Goal: Task Accomplishment & Management: Manage account settings

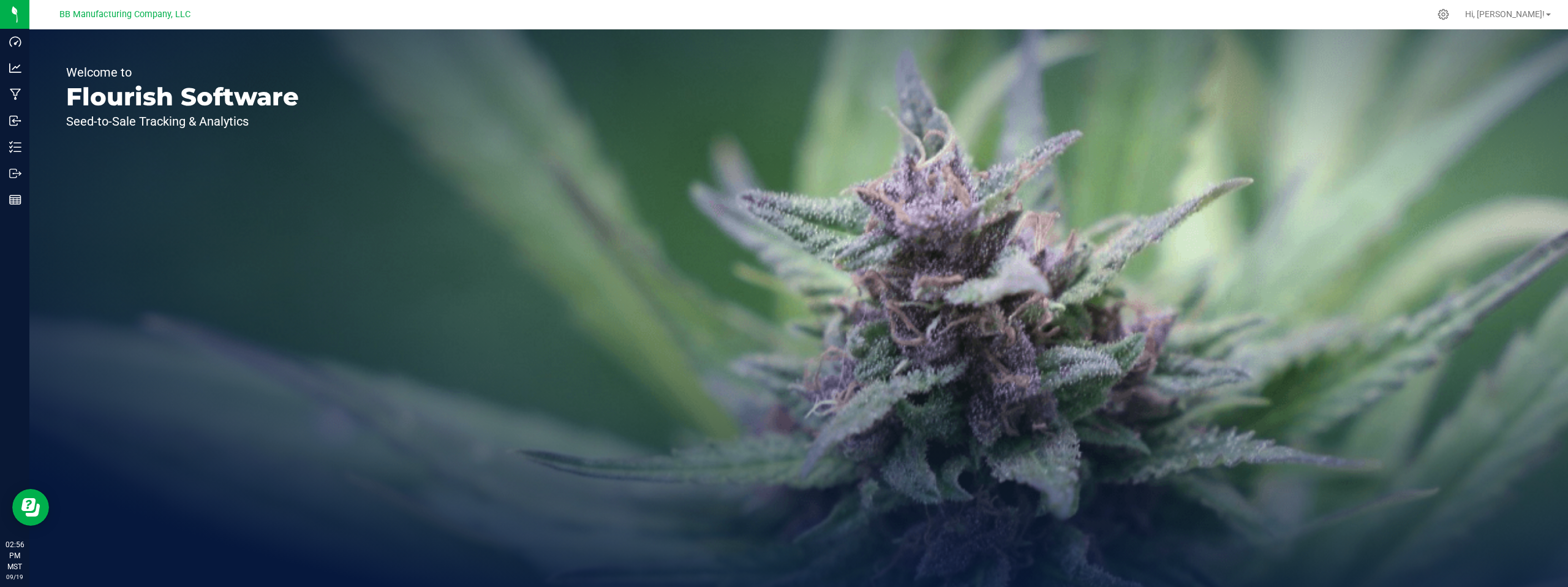
click at [493, 243] on div "Welcome to Flourish Software Seed-to-Sale Tracking & Analytics" at bounding box center [798, 308] width 1539 height 558
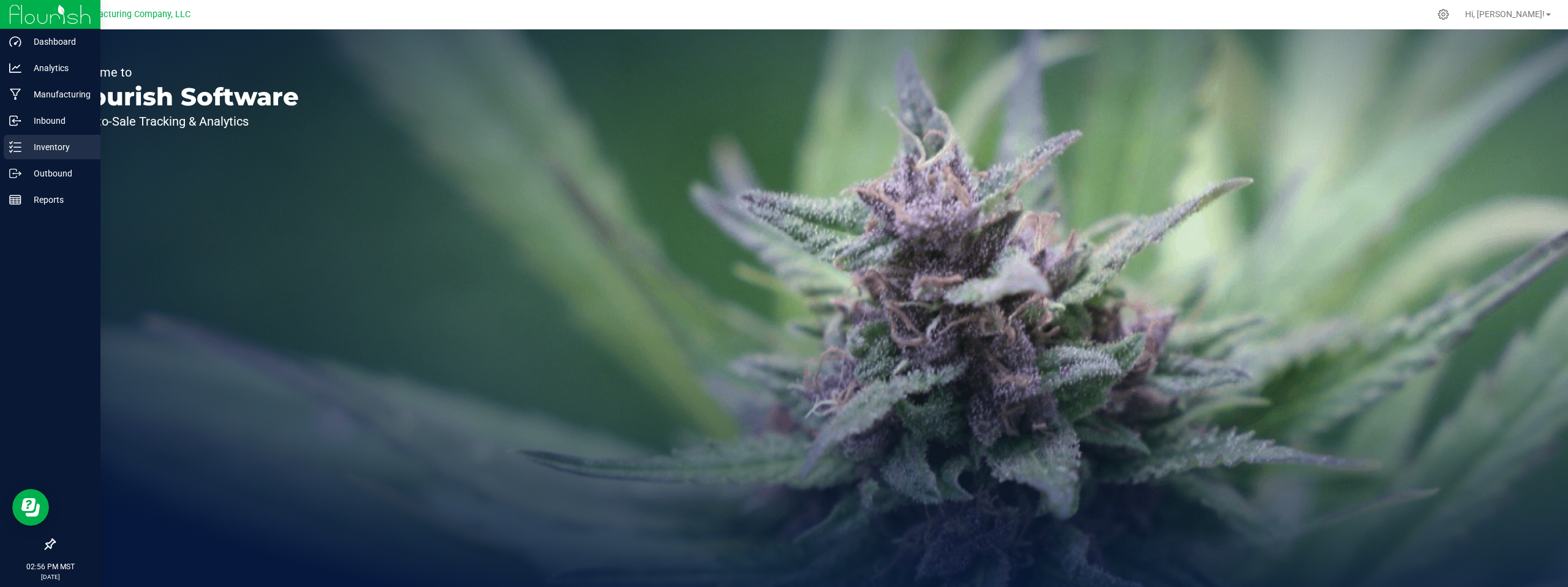
click at [51, 152] on p "Inventory" at bounding box center [59, 147] width 74 height 15
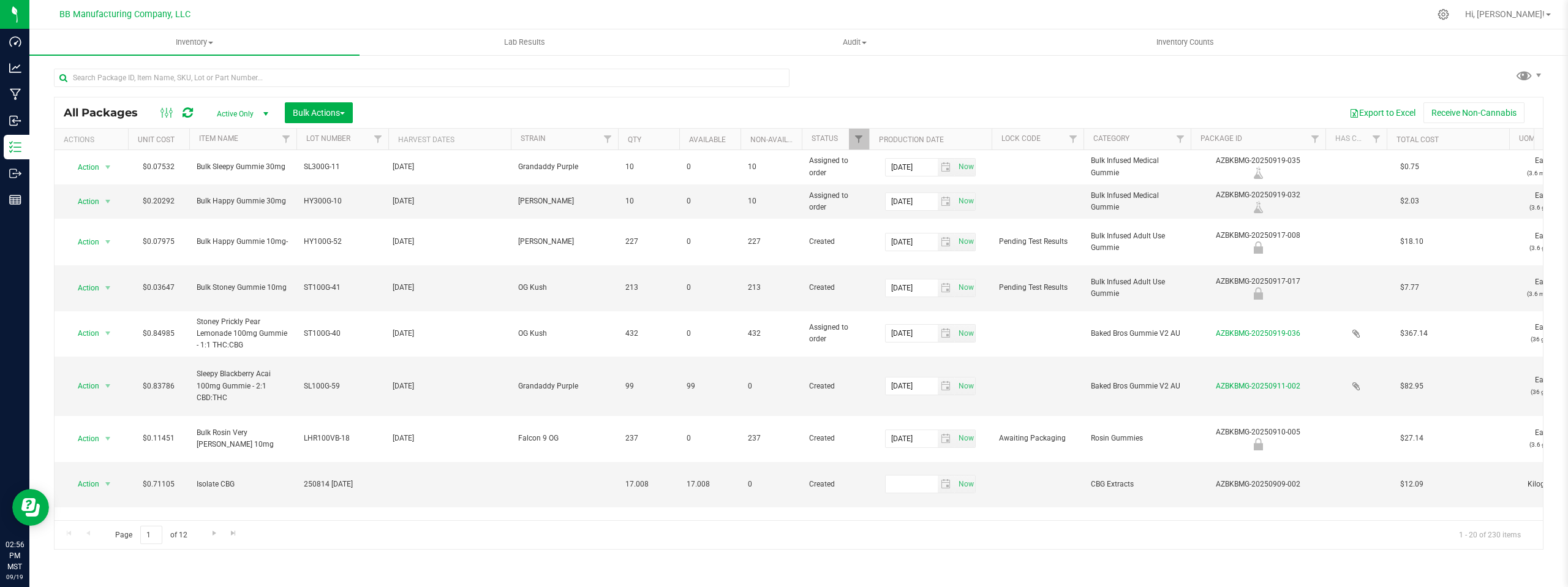
click at [426, 115] on div "Export to Excel Receive Non-Cannabis" at bounding box center [947, 112] width 1172 height 21
click at [511, 116] on div "Export to Excel Receive Non-Cannabis" at bounding box center [947, 112] width 1172 height 21
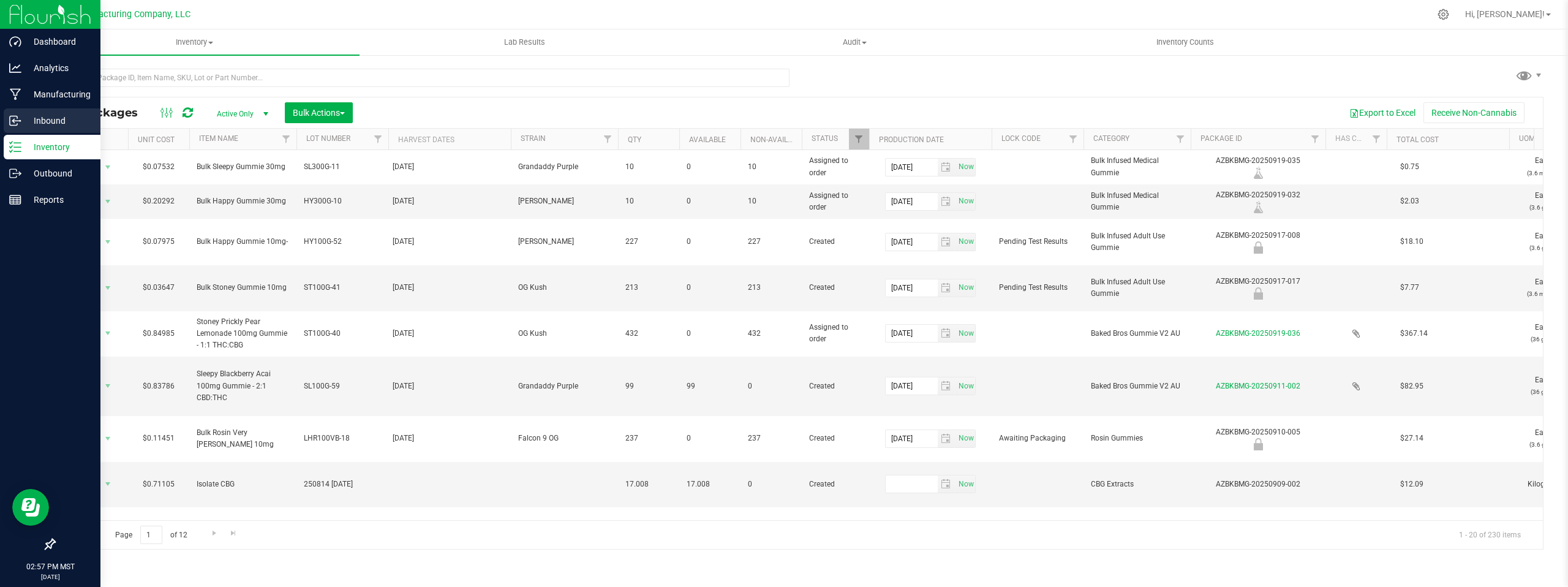
click at [55, 126] on p "Inbound" at bounding box center [59, 121] width 74 height 15
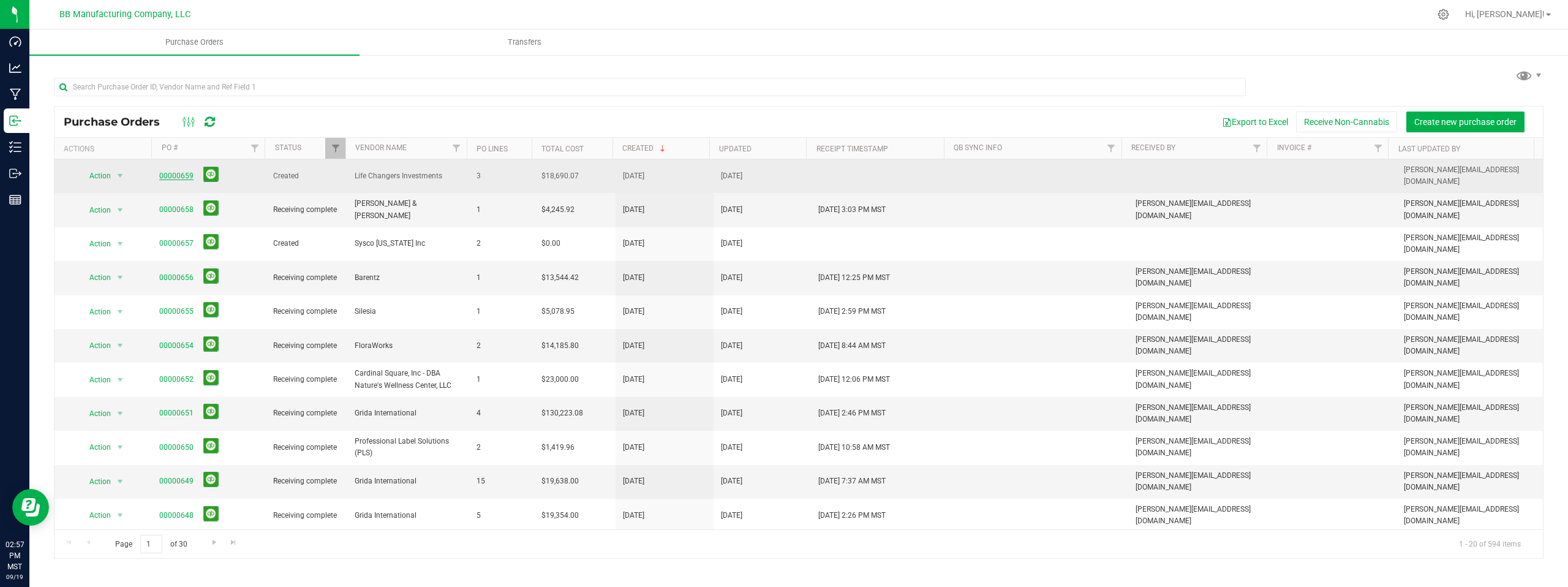
click at [173, 174] on link "00000659" at bounding box center [176, 176] width 34 height 8
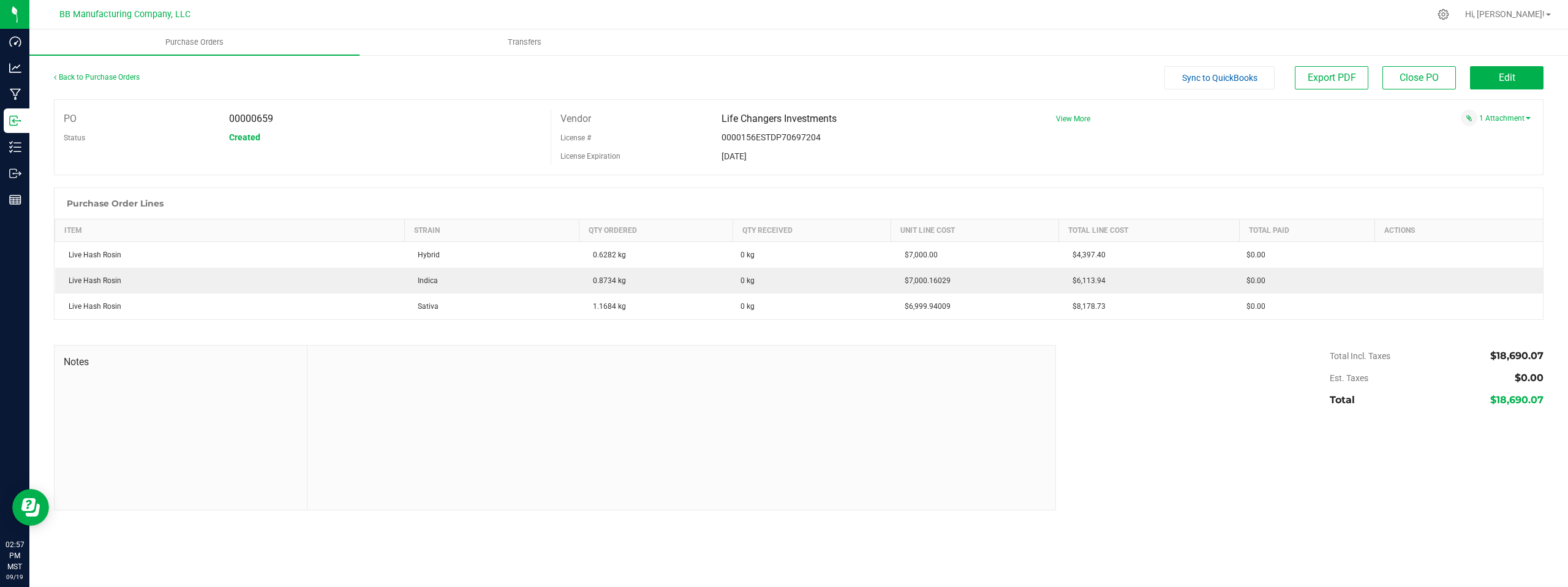
click at [1199, 371] on div "Total Incl. Taxes $18,690.07 Est. Taxes $0.00 Total $18,690.07" at bounding box center [1295, 378] width 497 height 66
click at [1358, 164] on div "PO 00000659 Status Created Vendor Life Changers Investments License # 0000156ES…" at bounding box center [798, 136] width 1490 height 76
click at [1322, 151] on div "PO 00000659 Status Created Vendor Life Changers Investments License # 0000156ES…" at bounding box center [798, 136] width 1490 height 76
click at [1322, 149] on div "PO 00000659 Status Created Vendor Life Changers Investments License # 0000156ES…" at bounding box center [798, 136] width 1490 height 76
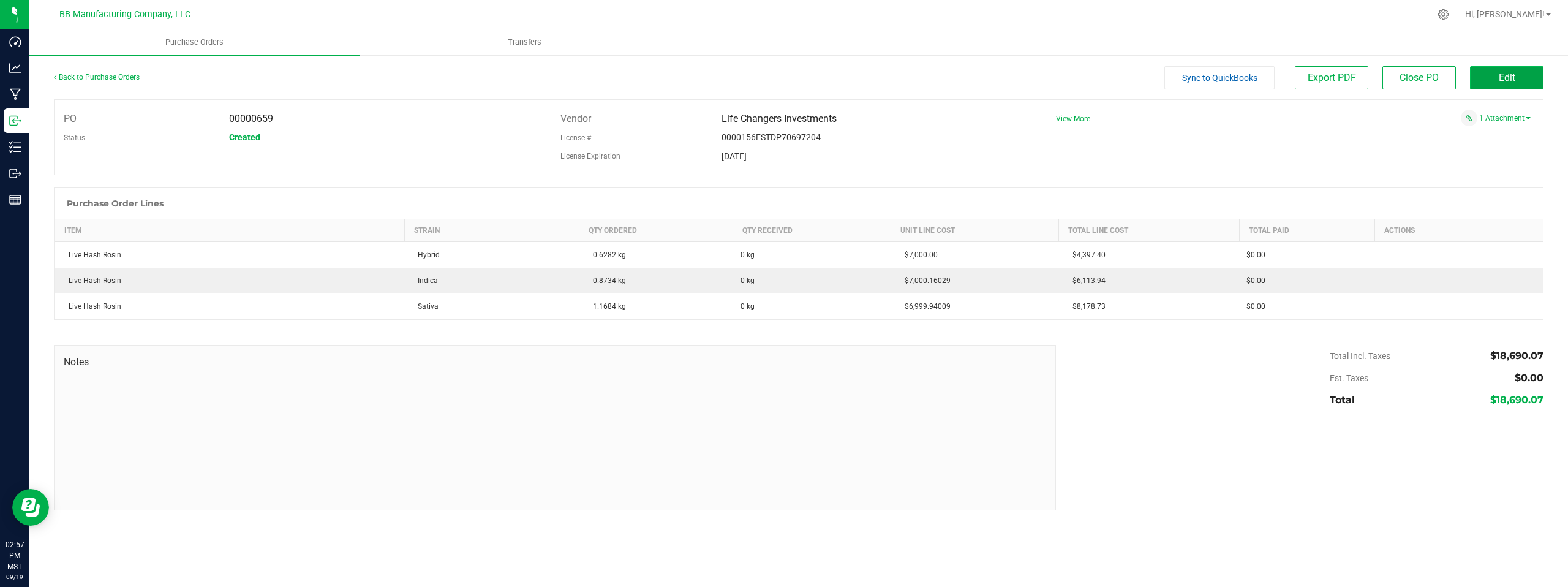
click at [1500, 79] on span "Edit" at bounding box center [1508, 78] width 17 height 12
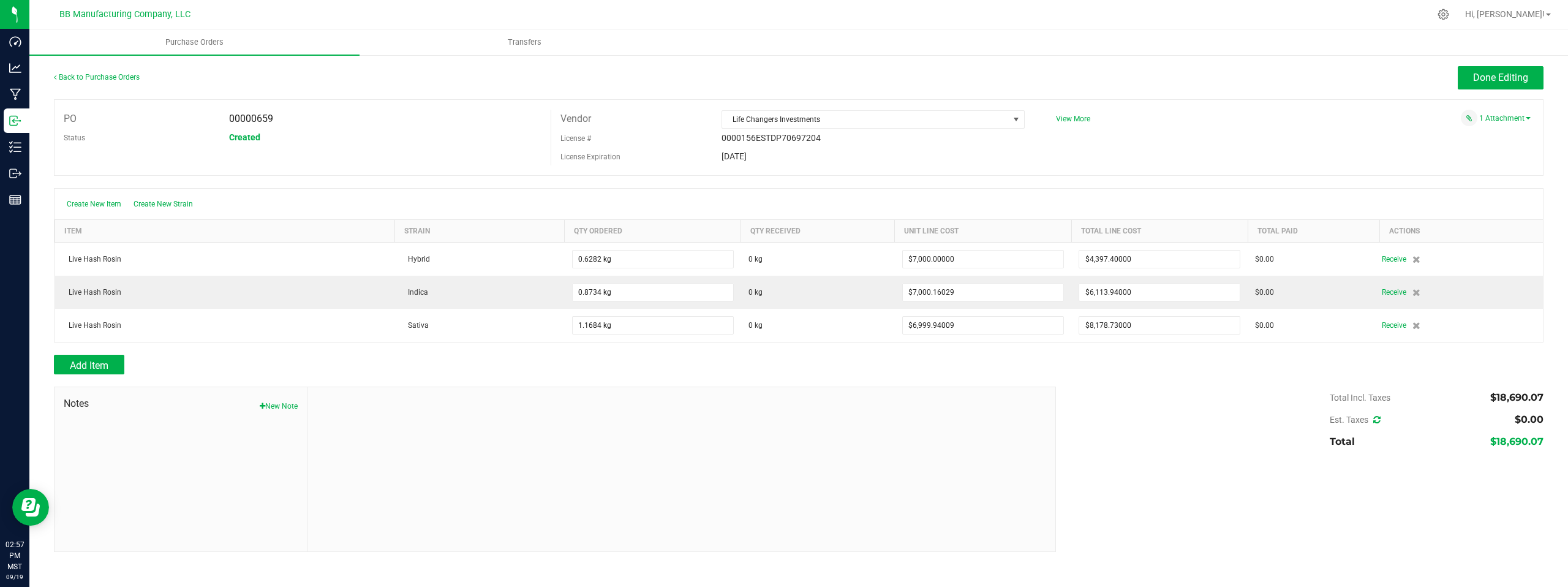
click at [952, 163] on div "Vendor Life Changers Investments License # 0000156ESTDP70697204 License Expirat…" at bounding box center [799, 137] width 496 height 56
click at [1246, 161] on div "PO 00000659 Status Created Vendor Life Changers Investments License # 0000156ES…" at bounding box center [798, 136] width 1490 height 76
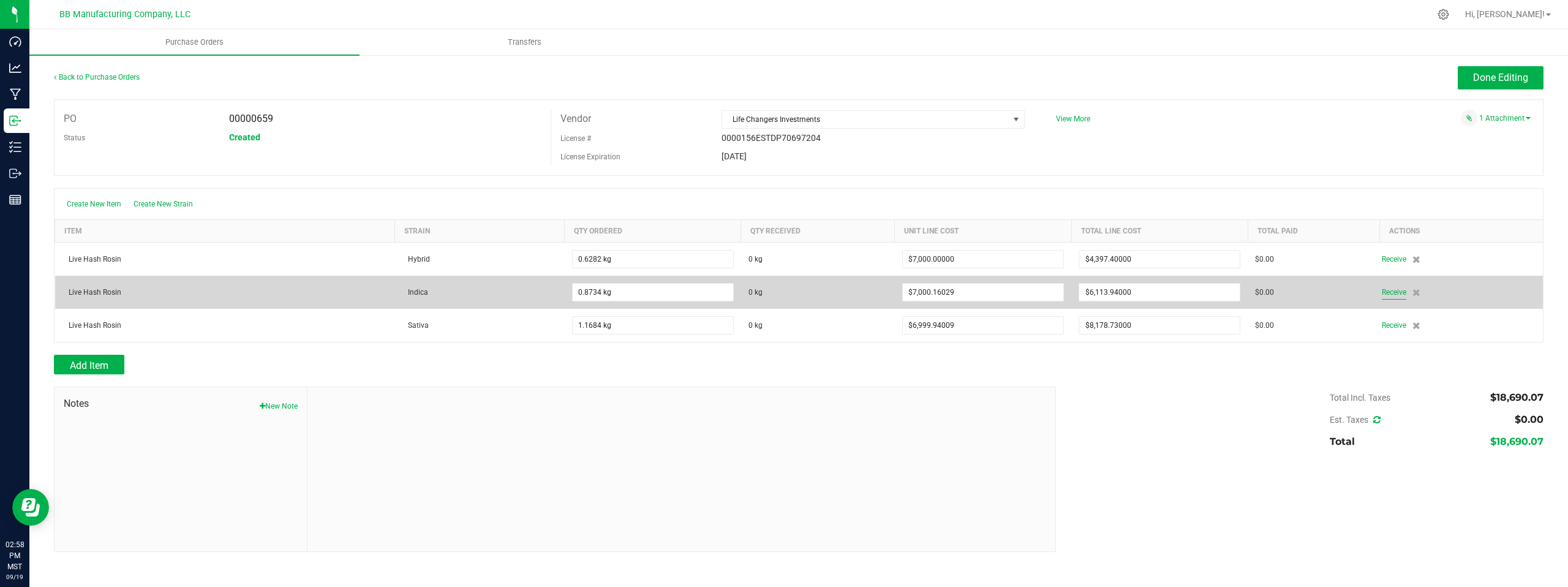
click at [1397, 293] on span "Receive" at bounding box center [1394, 292] width 24 height 15
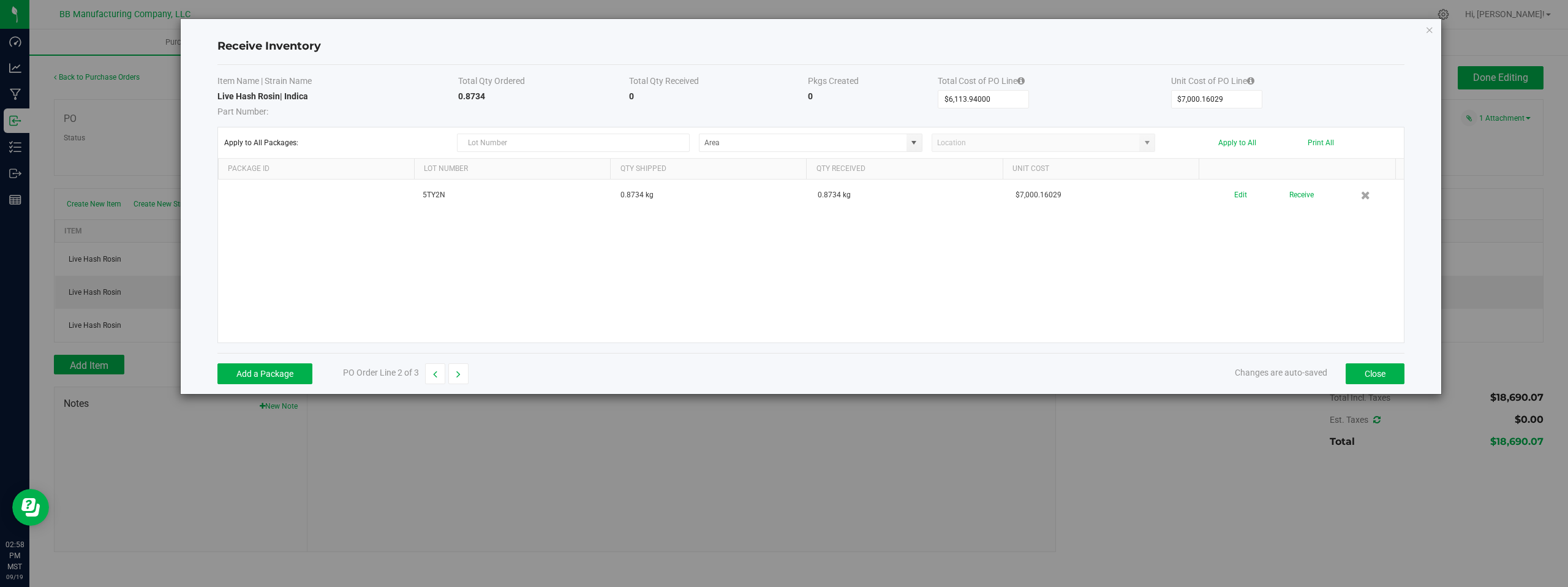
click at [1283, 259] on div "5TY2N 0.8734 kg 0.8734 kg $7,000.16029 Edit Receive" at bounding box center [811, 260] width 1186 height 163
click at [986, 229] on div "5TY2N 0.8734 kg 0.8734 kg $7,000.16029 Edit Receive" at bounding box center [811, 260] width 1186 height 163
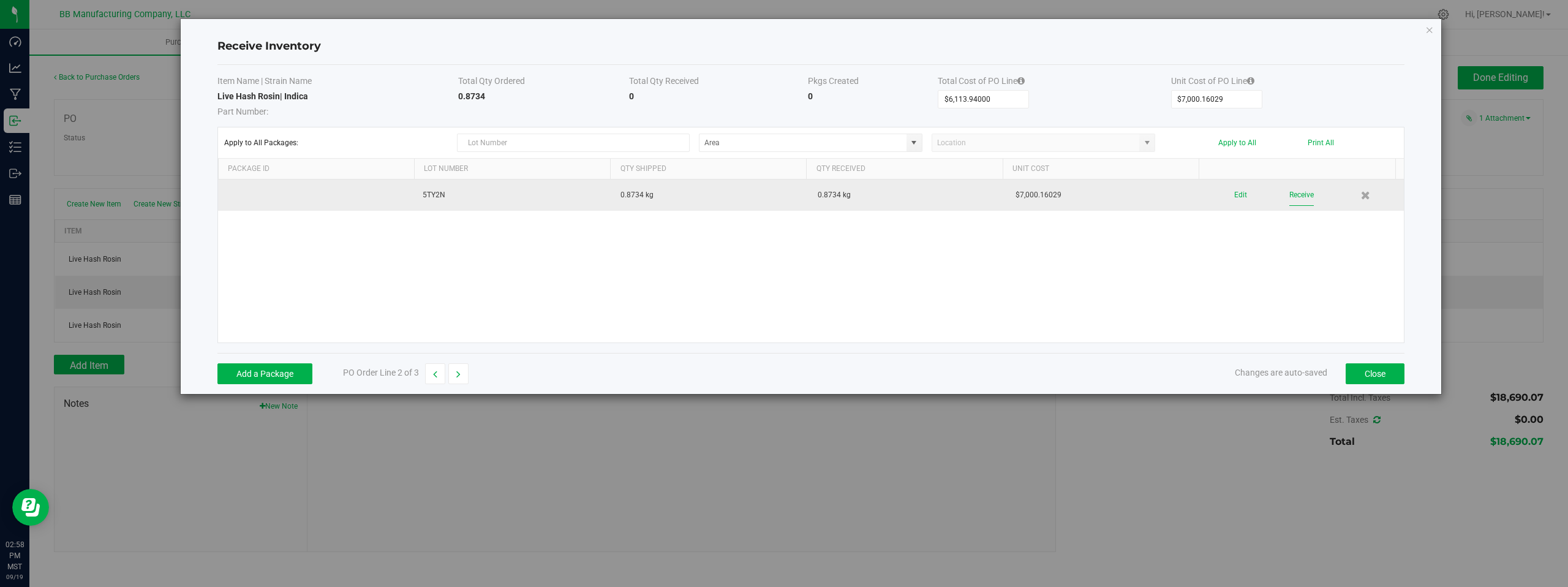
click at [1296, 195] on button "Receive" at bounding box center [1302, 195] width 24 height 22
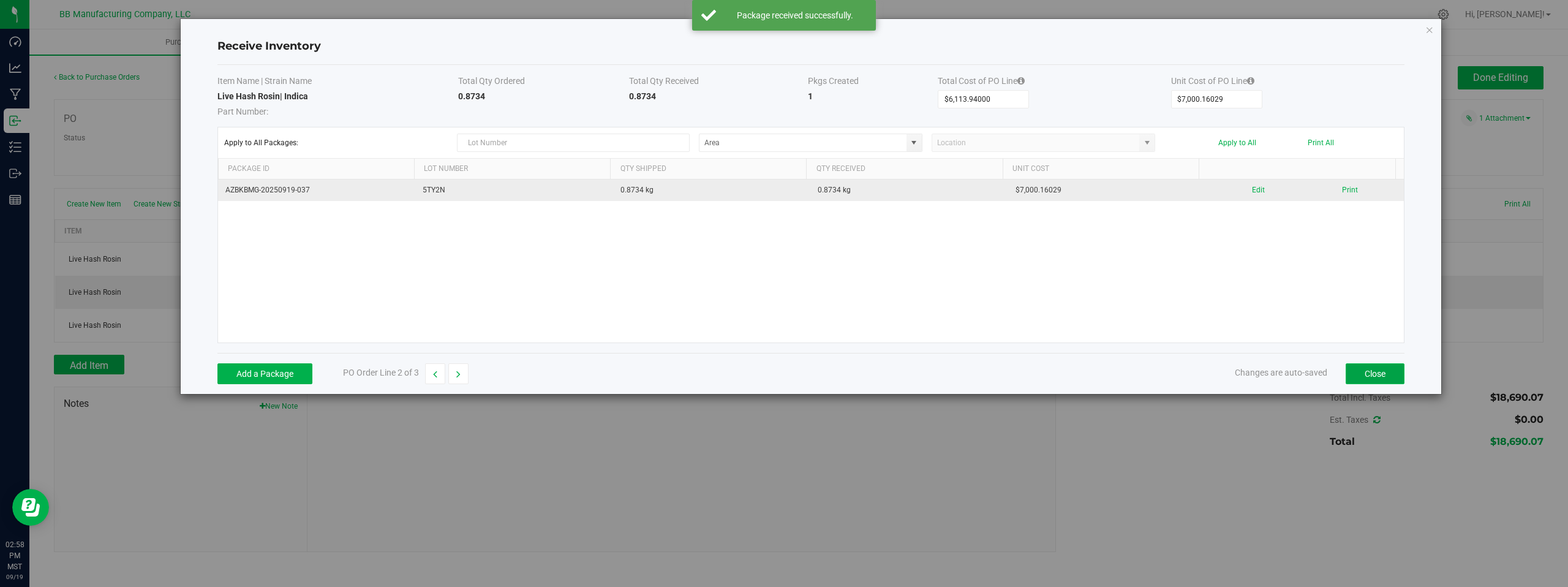
click at [1373, 375] on button "Close" at bounding box center [1375, 373] width 59 height 21
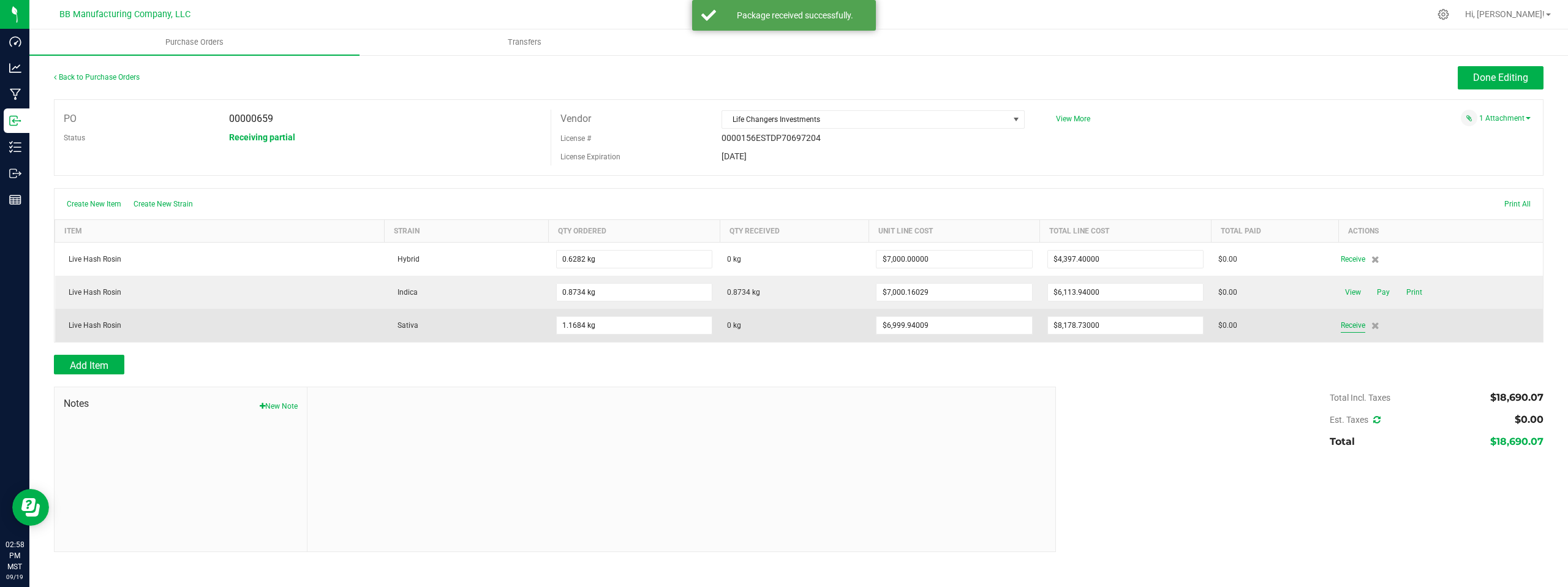
click at [1349, 327] on span "Receive" at bounding box center [1353, 326] width 24 height 15
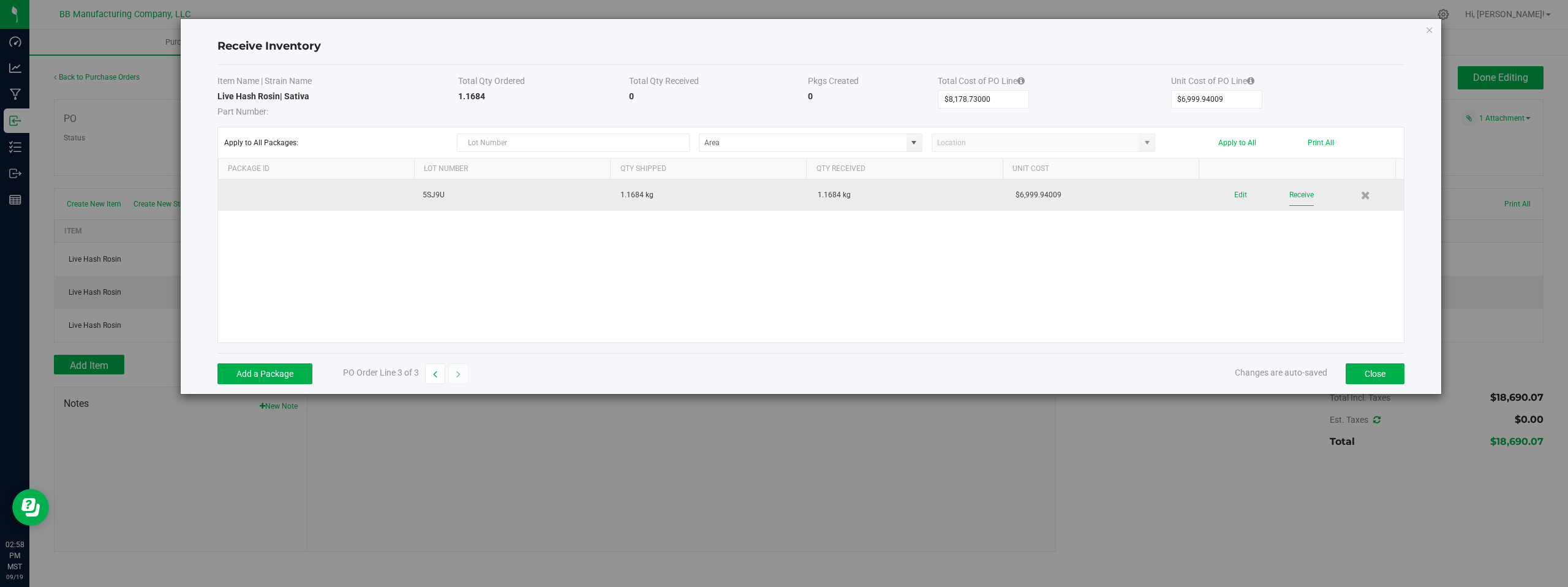
click at [1297, 196] on button "Receive" at bounding box center [1302, 195] width 24 height 22
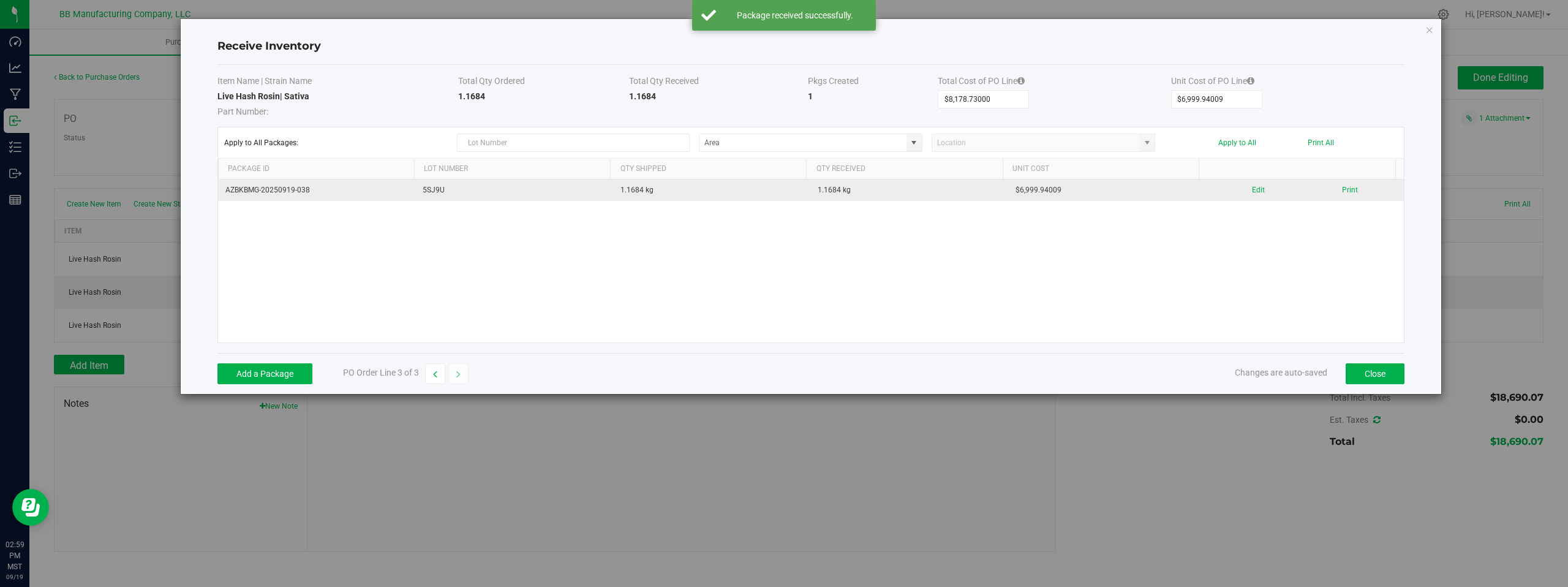
drag, startPoint x: 1377, startPoint y: 338, endPoint x: 1379, endPoint y: 359, distance: 21.1
click at [1377, 338] on div "AZBKBMG-20250919-038 5SJ9U 1.1684 kg 1.1684 kg $6,999.94009 Edit Print" at bounding box center [811, 260] width 1186 height 163
click at [1379, 375] on button "Close" at bounding box center [1375, 373] width 59 height 21
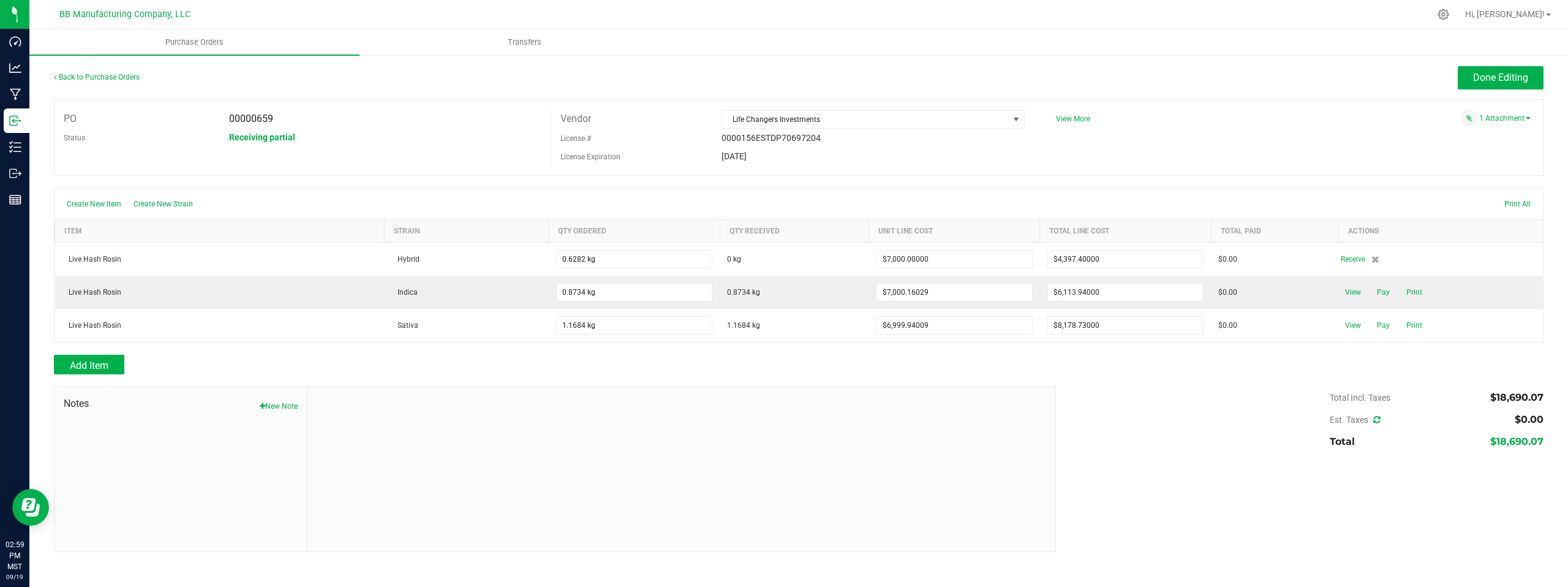
click at [607, 492] on div at bounding box center [682, 469] width 749 height 164
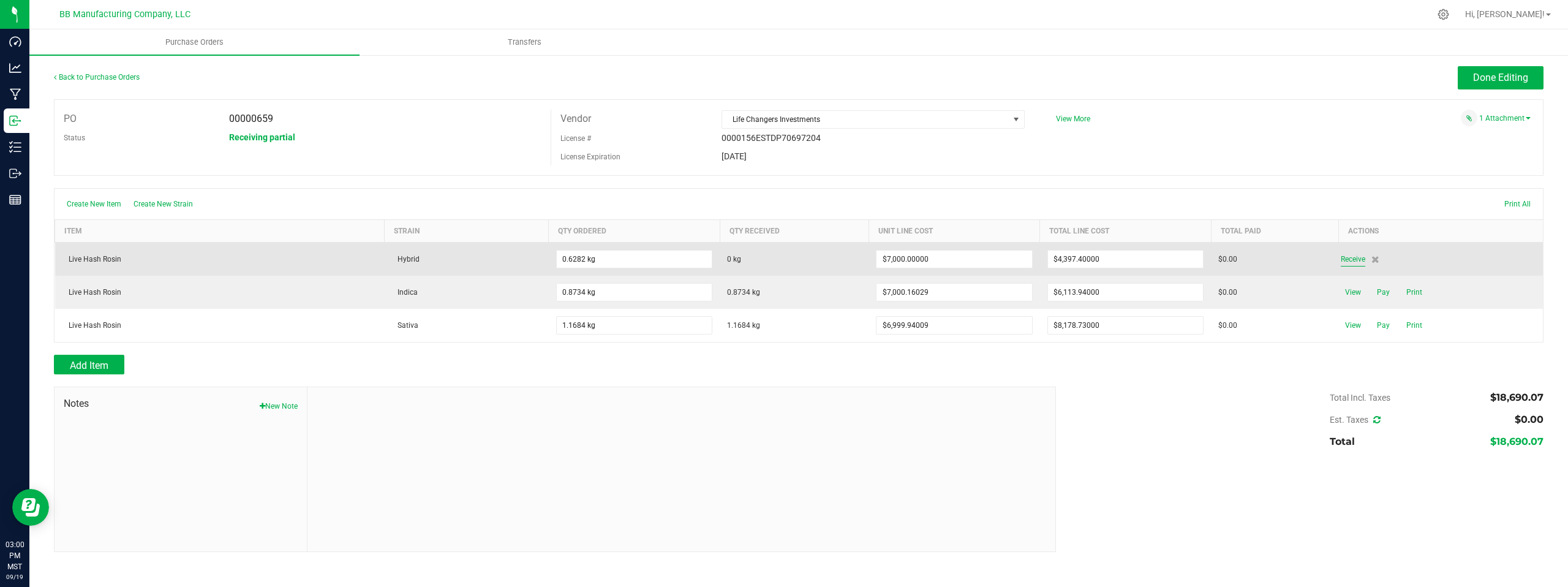
click at [1350, 260] on span "Receive" at bounding box center [1353, 260] width 24 height 15
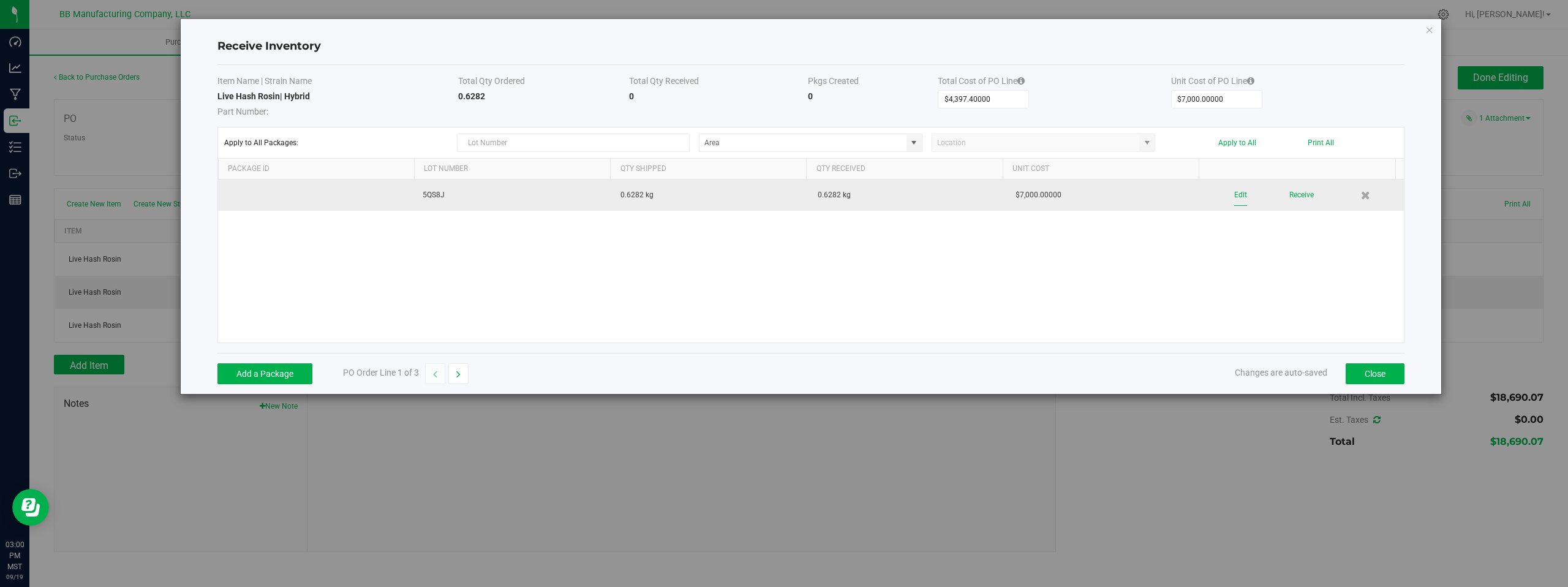
click at [1235, 193] on button "Edit" at bounding box center [1240, 195] width 13 height 22
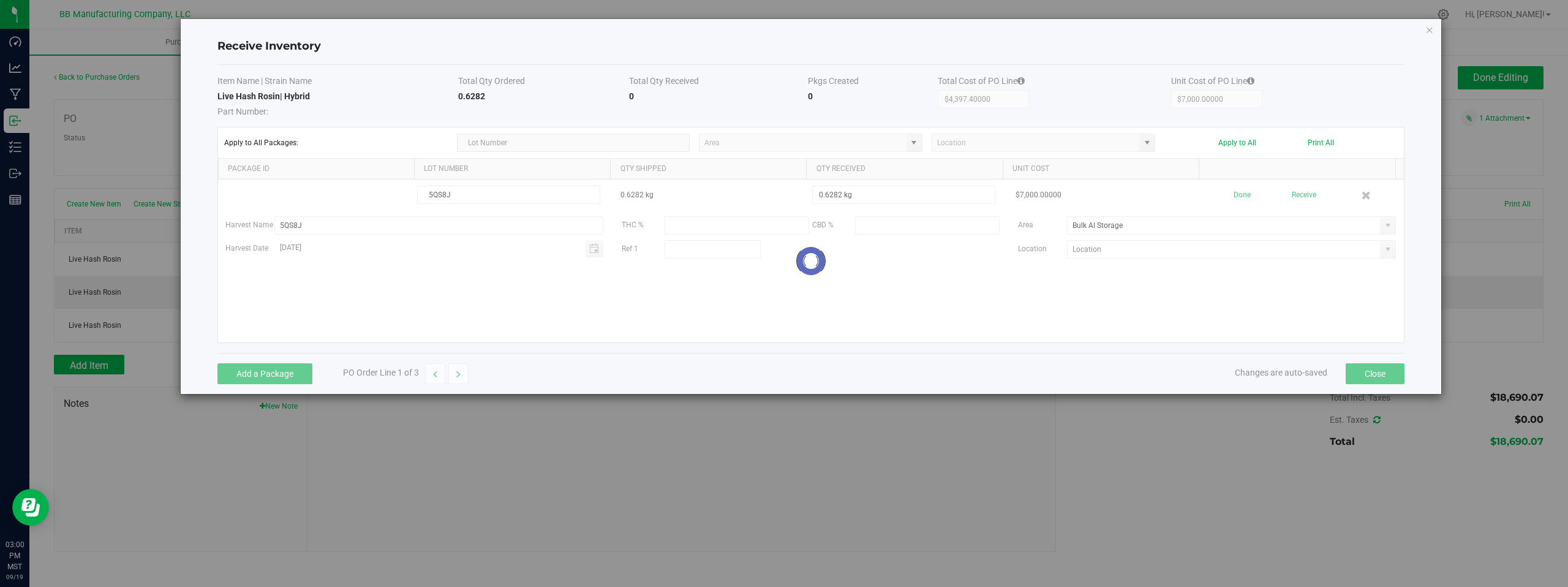
type input "AI Safe"
click at [1384, 42] on h4 "Receive Inventory" at bounding box center [812, 46] width 1188 height 16
click at [1365, 370] on button "Close" at bounding box center [1375, 373] width 59 height 21
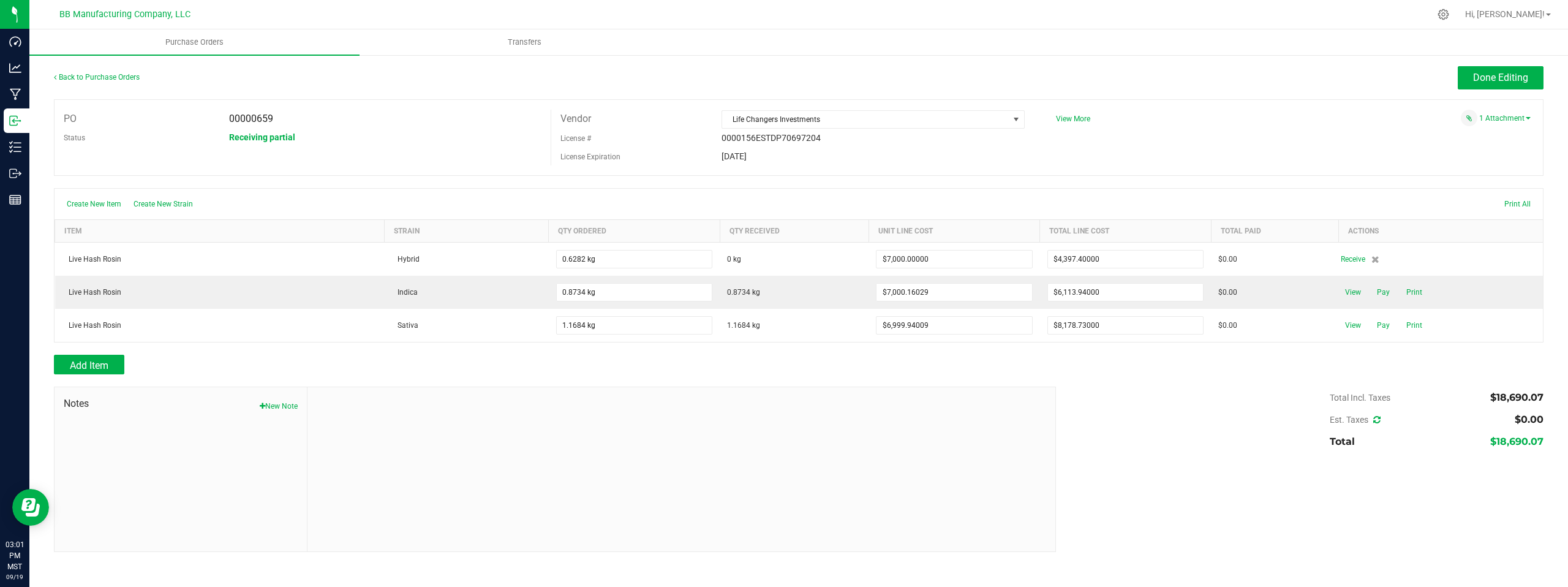
drag, startPoint x: 695, startPoint y: 367, endPoint x: 688, endPoint y: 374, distance: 9.9
click at [695, 367] on div "Add Item" at bounding box center [550, 364] width 993 height 19
click at [126, 138] on div "Status" at bounding box center [137, 137] width 165 height 19
click at [423, 126] on div "00000659" at bounding box center [385, 119] width 331 height 18
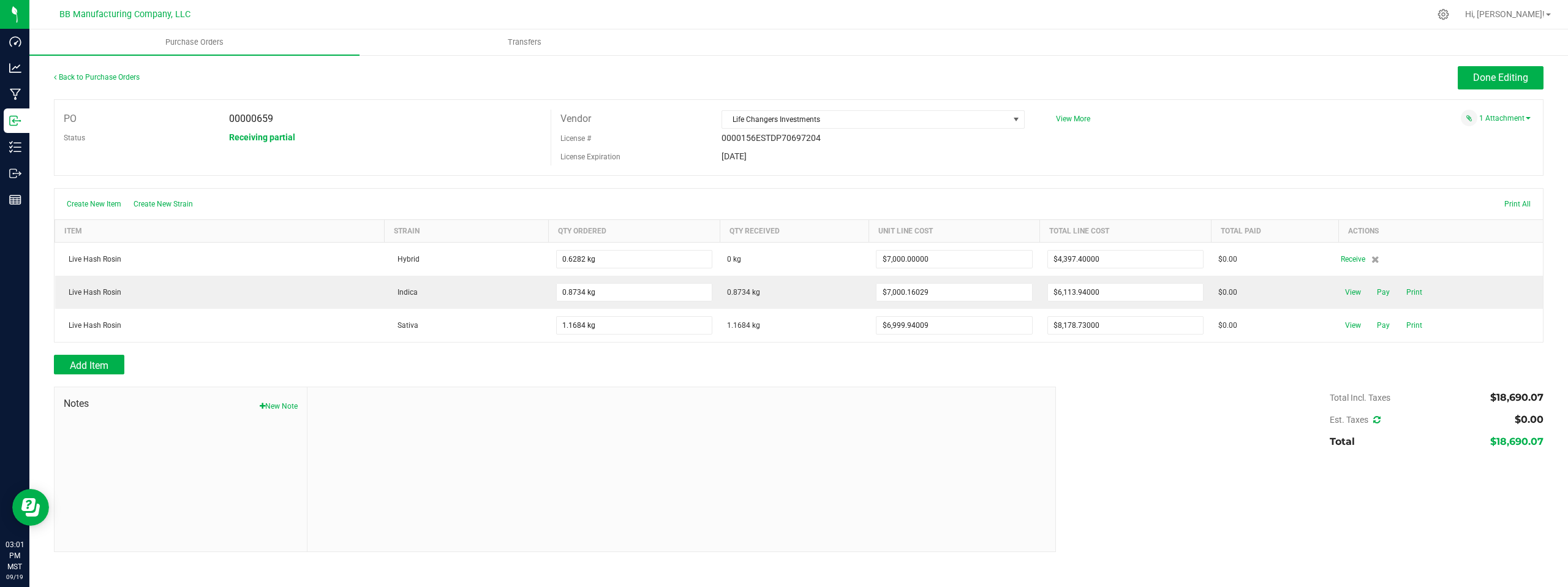
click at [464, 152] on div "PO 00000659 Status Receiving partial Vendor Life Changers Investments License #…" at bounding box center [798, 136] width 1490 height 76
click at [842, 465] on div at bounding box center [682, 469] width 749 height 164
click at [1138, 145] on div "PO 00000659 Status Receiving partial Vendor Life Changers Investments License #…" at bounding box center [798, 136] width 1490 height 76
click at [914, 152] on div "[DATE]" at bounding box center [874, 156] width 322 height 11
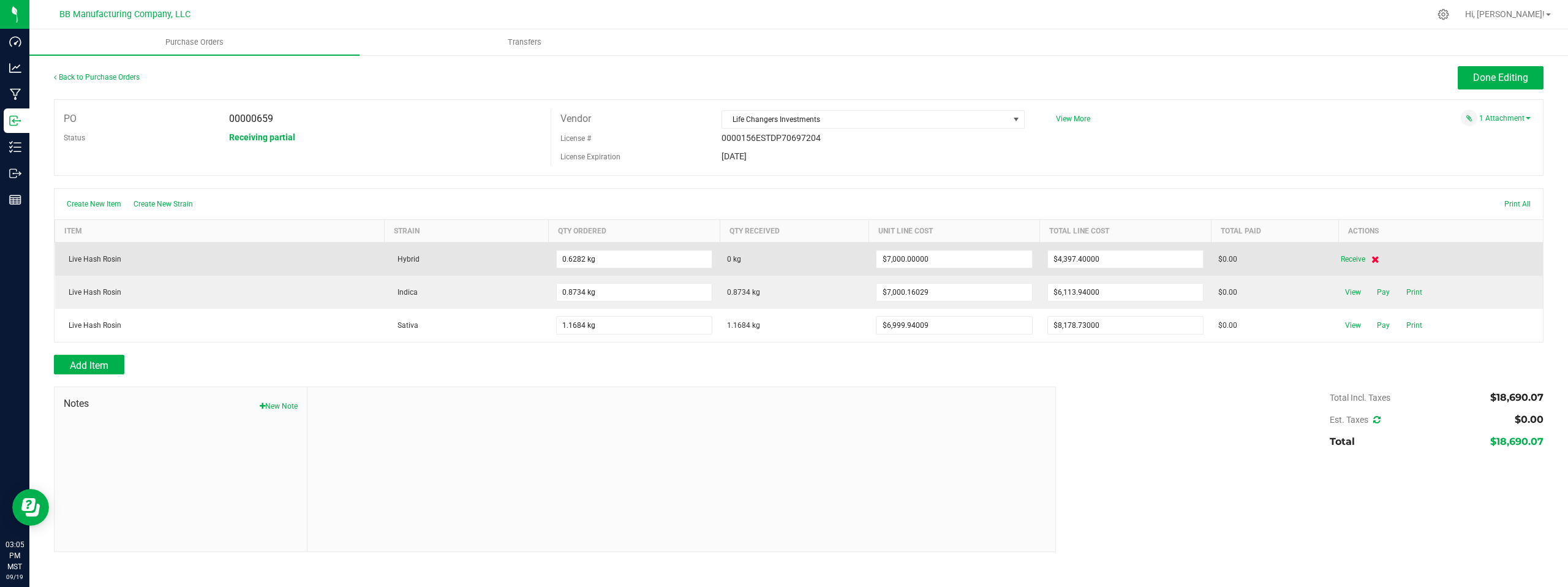
click at [1374, 260] on icon at bounding box center [1376, 259] width 8 height 8
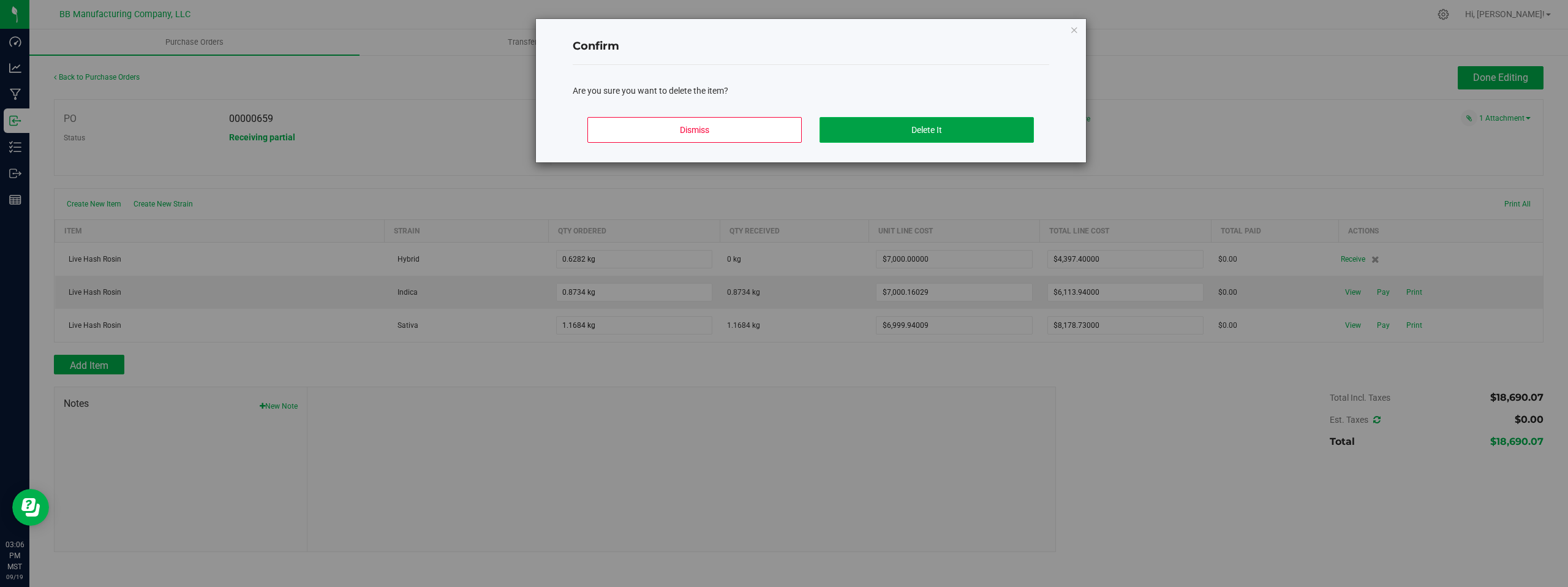
click at [902, 131] on button "Delete It" at bounding box center [927, 130] width 214 height 26
